Goal: Find contact information: Find contact information

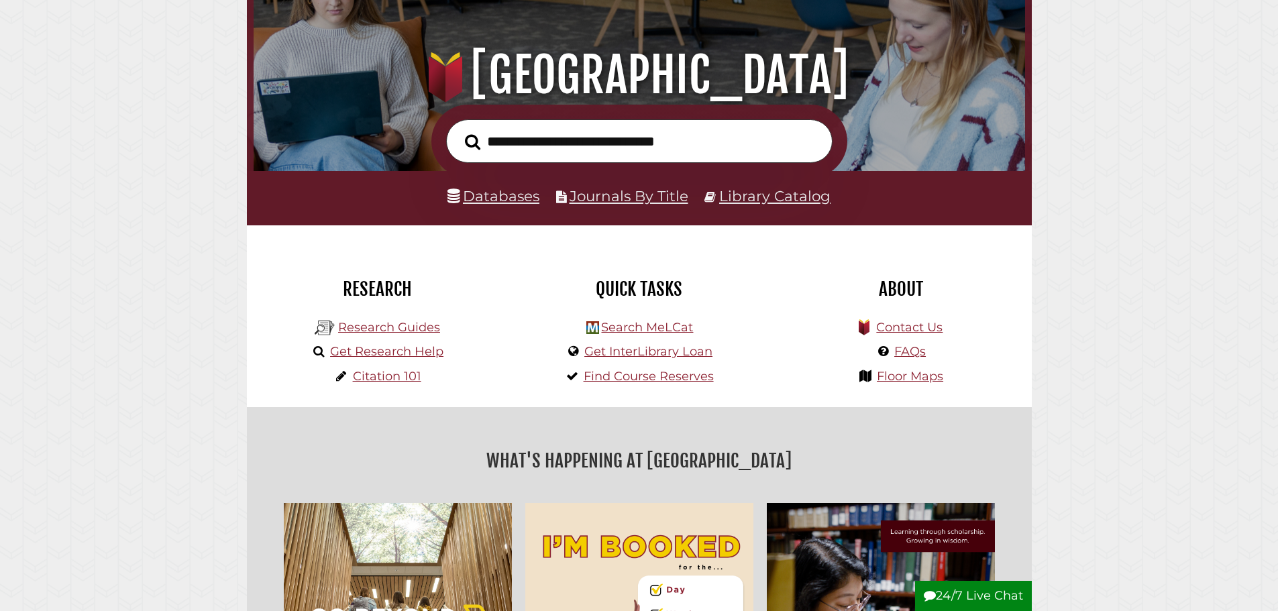
scroll to position [201, 0]
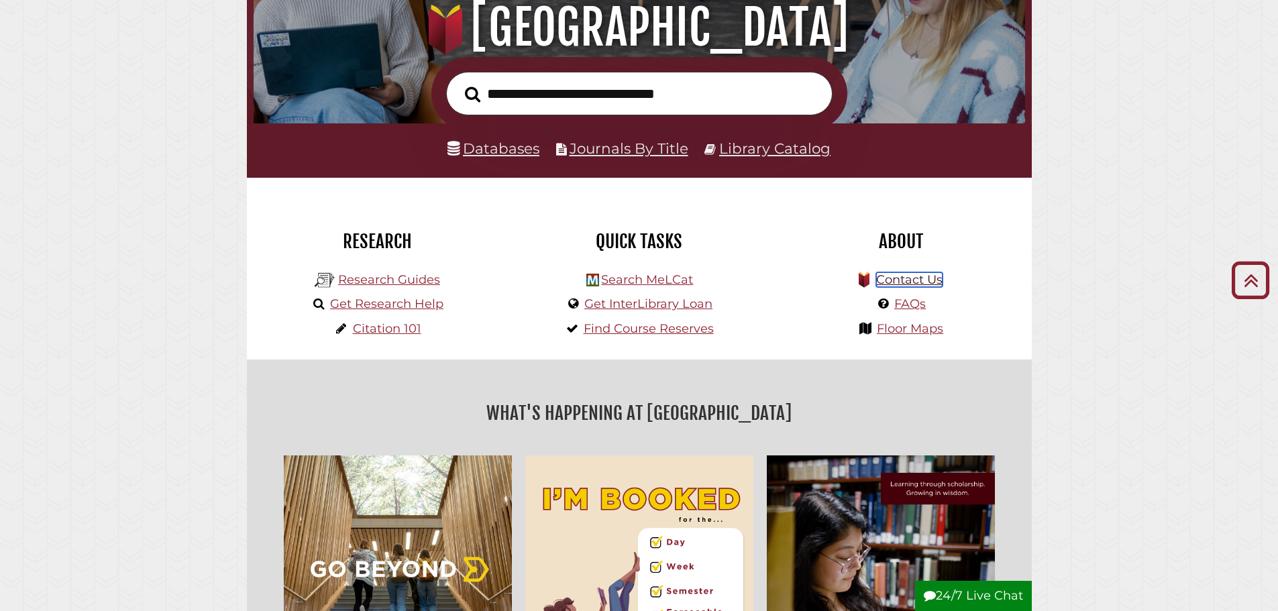
click at [884, 280] on link "Contact Us" at bounding box center [909, 279] width 66 height 15
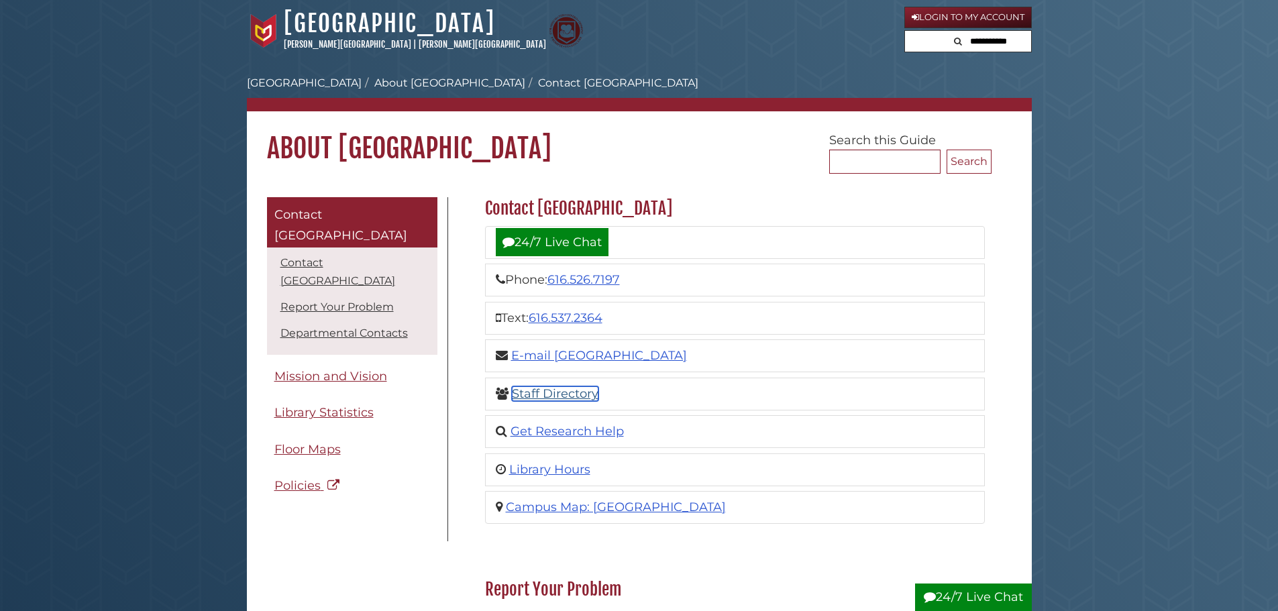
click at [564, 397] on link "Staff Directory" at bounding box center [555, 393] width 87 height 15
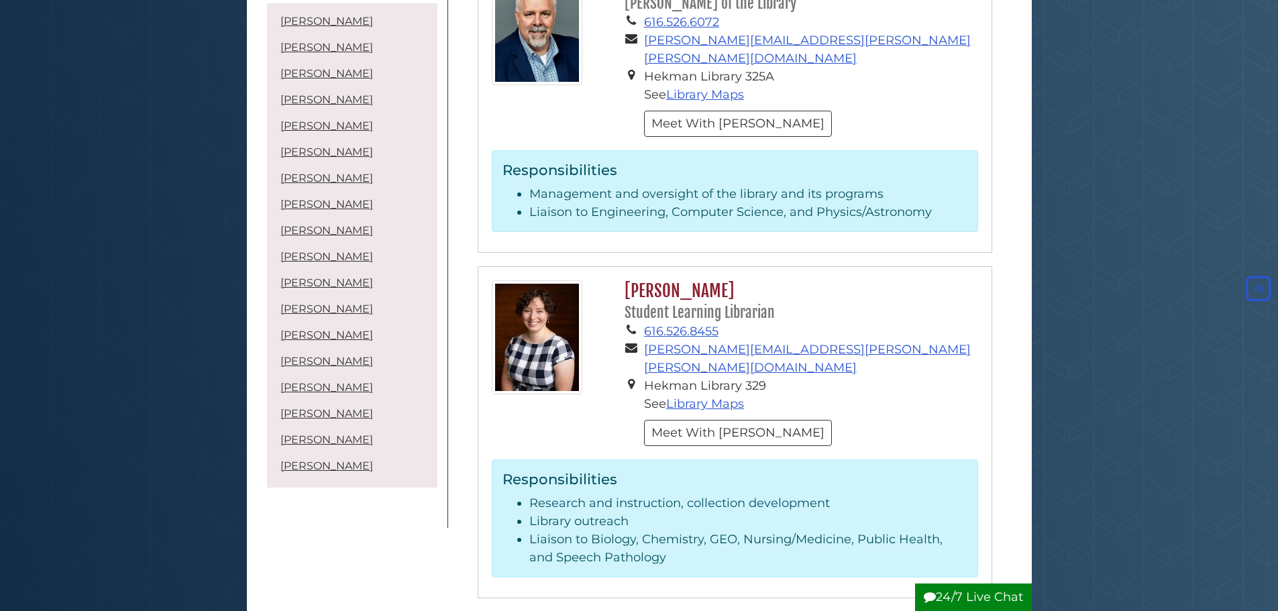
scroll to position [3823, 0]
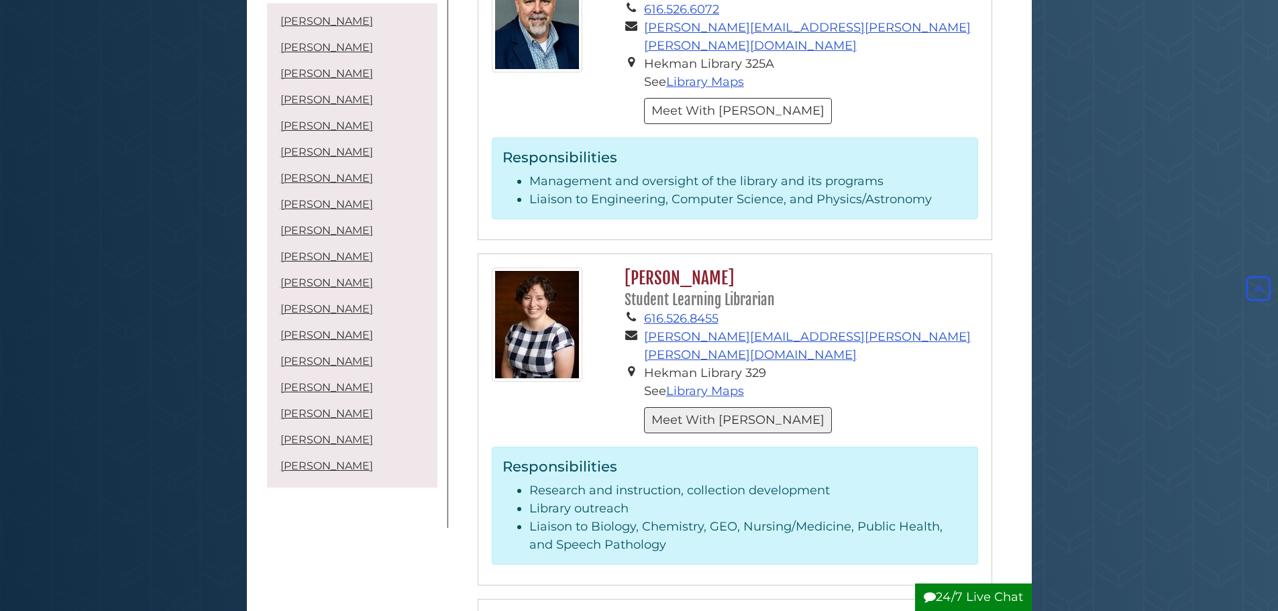
click at [702, 407] on button "Meet With [PERSON_NAME]" at bounding box center [738, 420] width 188 height 26
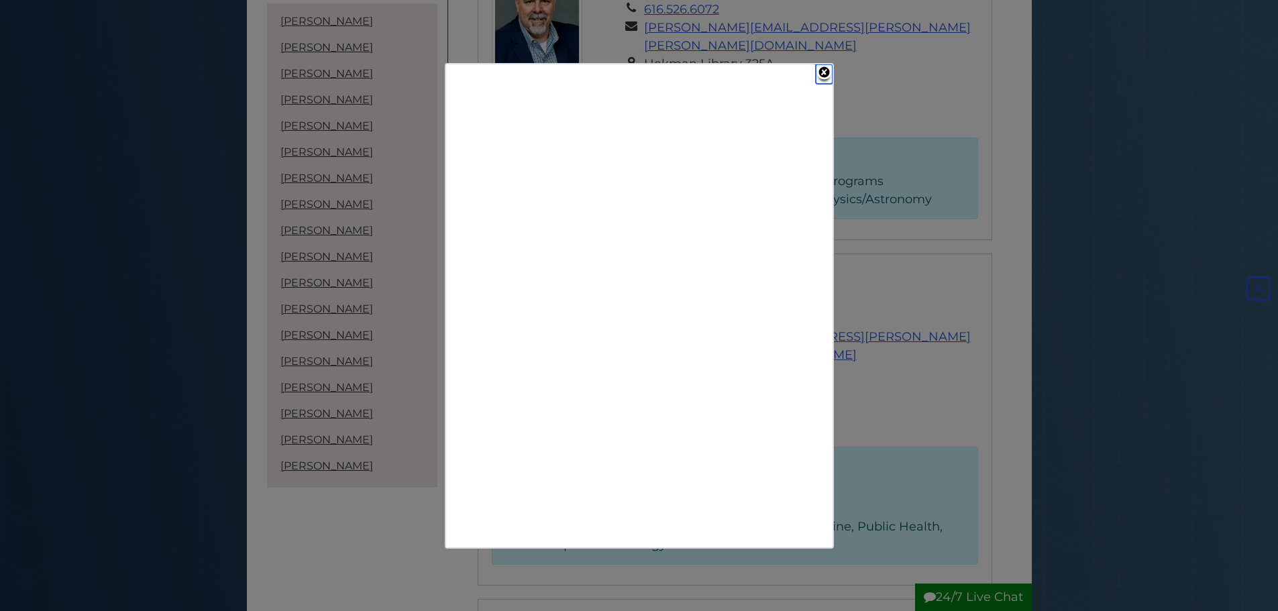
click at [819, 72] on link "Close" at bounding box center [824, 73] width 17 height 19
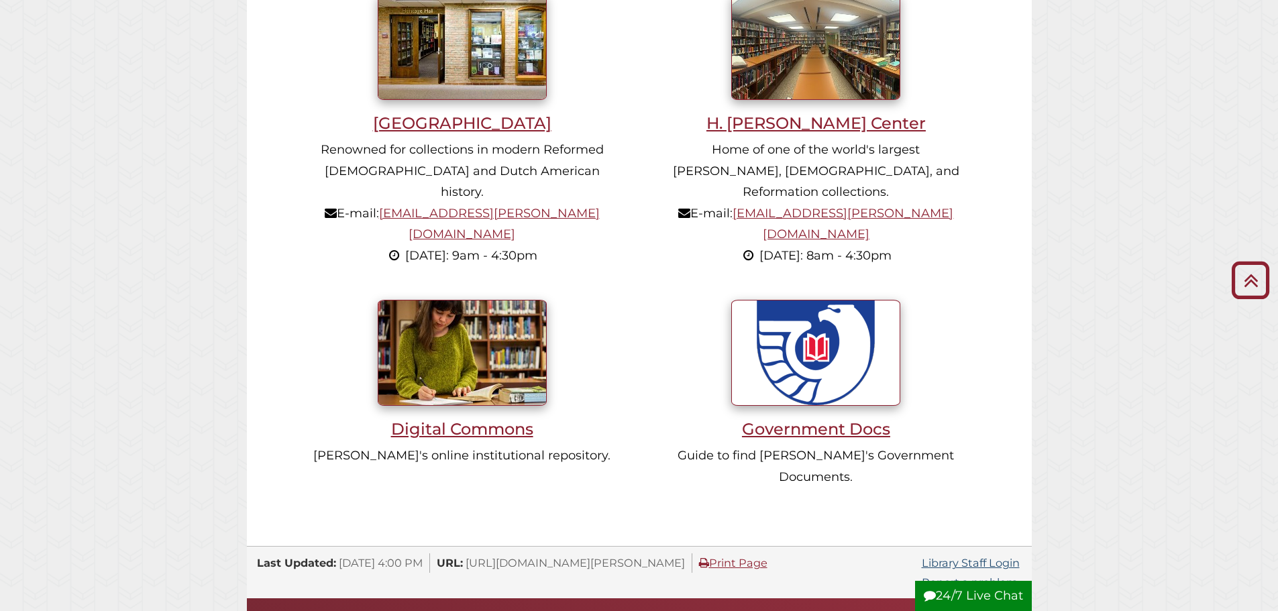
scroll to position [1006, 0]
